Goal: Transaction & Acquisition: Purchase product/service

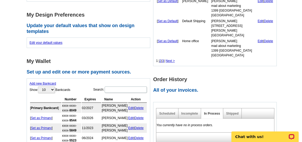
scroll to position [264, 0]
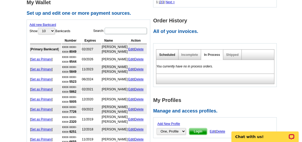
click at [168, 53] on link "Scheduled" at bounding box center [167, 55] width 16 height 4
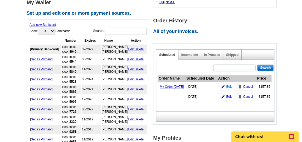
click at [228, 88] on span "Edit" at bounding box center [229, 86] width 6 height 5
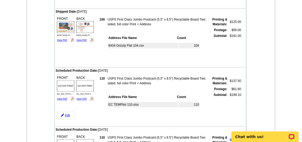
scroll to position [264, 0]
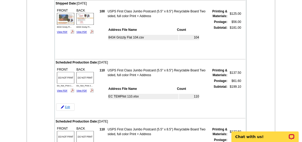
click at [66, 107] on link "Edit" at bounding box center [65, 106] width 18 height 7
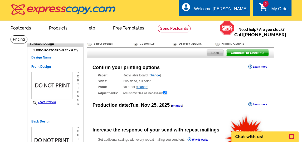
radio input "false"
click at [178, 107] on link "change" at bounding box center [177, 105] width 10 height 3
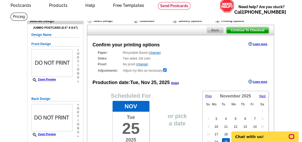
scroll to position [29, 0]
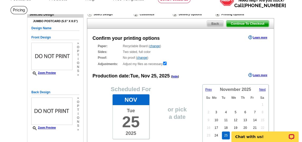
click at [206, 90] on span "Prev" at bounding box center [209, 90] width 7 height 4
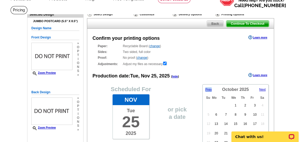
click at [206, 90] on span "Prev" at bounding box center [209, 90] width 7 height 4
click at [215, 134] on link "25" at bounding box center [217, 136] width 8 height 8
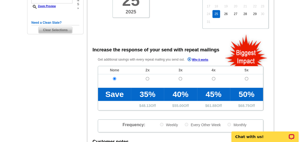
scroll to position [117, 0]
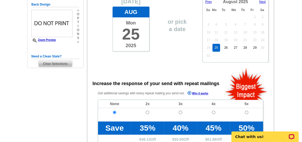
click at [62, 62] on span "Clear Selections" at bounding box center [56, 64] width 34 height 6
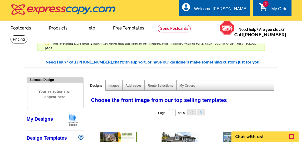
select select "785"
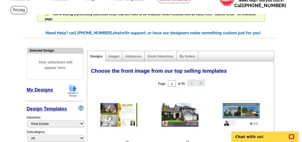
click at [74, 91] on img at bounding box center [73, 90] width 14 height 13
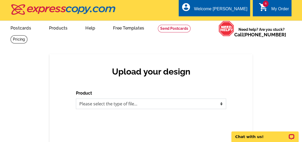
click at [178, 106] on select "Please select the type of file... Postcards Business Cards Letters and flyers G…" at bounding box center [151, 104] width 150 height 11
select select "1"
click at [76, 99] on select "Please select the type of file... Postcards Business Cards Letters and flyers G…" at bounding box center [151, 104] width 150 height 11
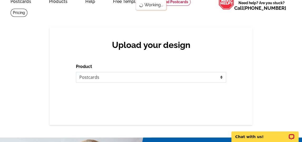
scroll to position [59, 0]
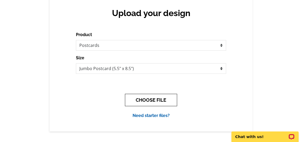
click at [144, 98] on button "CHOOSE FILE" at bounding box center [151, 100] width 52 height 12
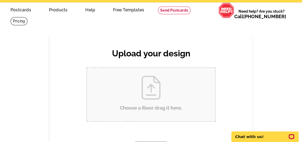
scroll to position [0, 0]
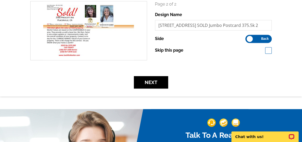
scroll to position [176, 0]
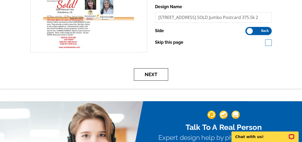
click at [150, 74] on button "Next" at bounding box center [151, 74] width 34 height 12
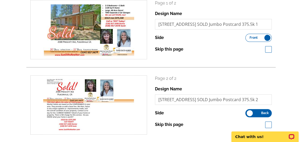
scroll to position [88, 0]
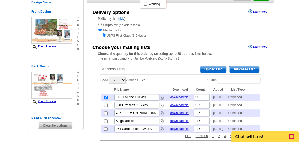
scroll to position [88, 0]
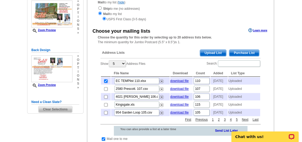
drag, startPoint x: 105, startPoint y: 82, endPoint x: 104, endPoint y: 86, distance: 3.8
click at [105, 82] on input "checkbox" at bounding box center [105, 80] width 3 height 3
checkbox input "false"
click at [106, 90] on input "checkbox" at bounding box center [105, 88] width 3 height 3
checkbox input "true"
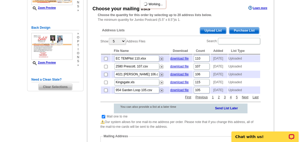
scroll to position [146, 0]
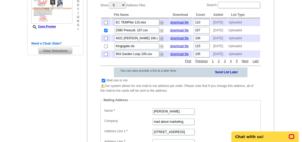
click at [103, 82] on input "checkbox" at bounding box center [103, 80] width 3 height 3
checkbox input "false"
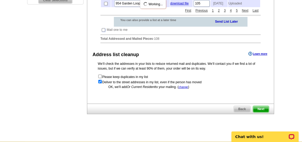
scroll to position [205, 0]
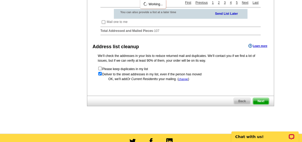
click at [265, 104] on span "Next" at bounding box center [261, 101] width 16 height 6
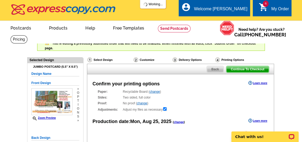
radio input "false"
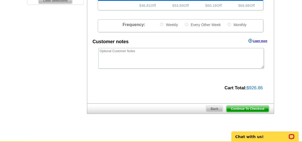
scroll to position [205, 0]
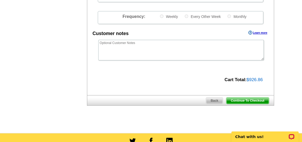
click at [251, 99] on span "Continue To Checkout" at bounding box center [248, 101] width 42 height 6
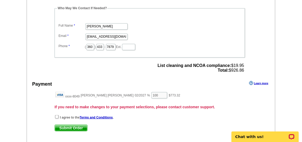
scroll to position [557, 0]
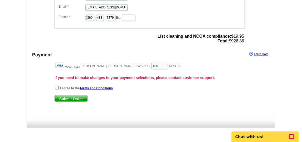
click at [57, 86] on input "checkbox" at bounding box center [56, 87] width 3 height 3
checkbox input "true"
click at [67, 96] on span "Submit Order" at bounding box center [71, 99] width 32 height 6
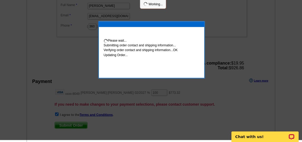
scroll to position [555, 0]
